Goal: Task Accomplishment & Management: Use online tool/utility

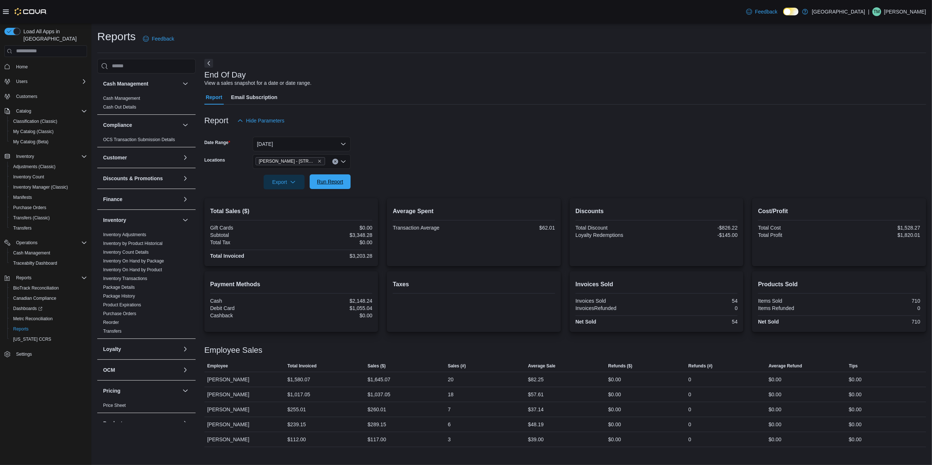
click at [328, 179] on span "Run Report" at bounding box center [330, 181] width 26 height 7
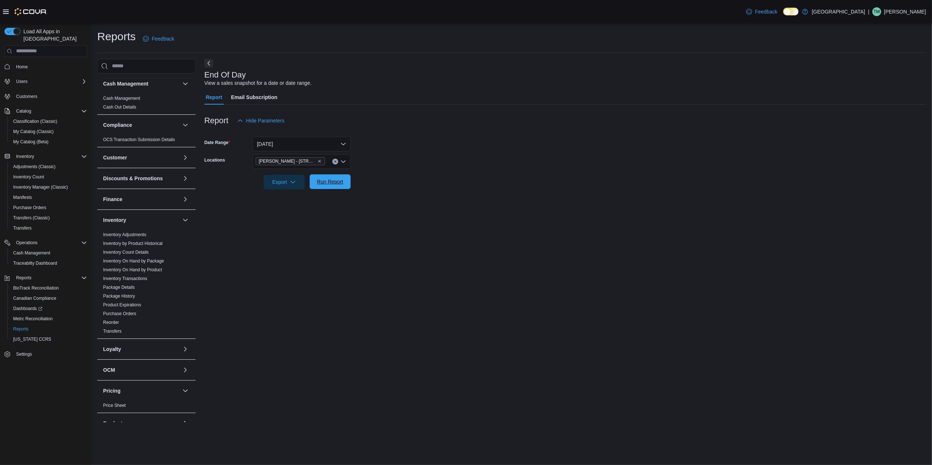
click at [325, 177] on span "Run Report" at bounding box center [330, 181] width 32 height 15
